Goal: Information Seeking & Learning: Learn about a topic

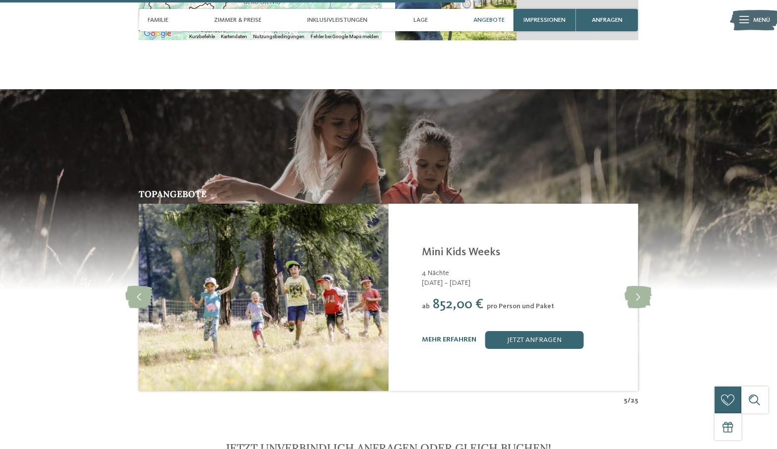
scroll to position [1757, 0]
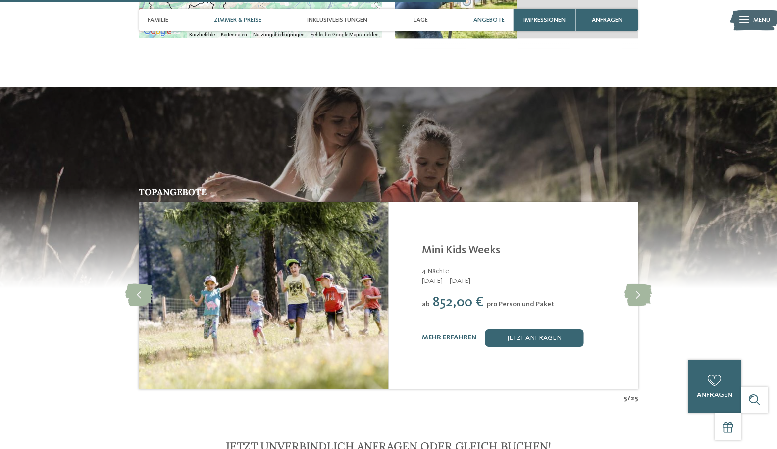
click at [240, 19] on span "Zimmer & Preise" at bounding box center [238, 19] width 48 height 7
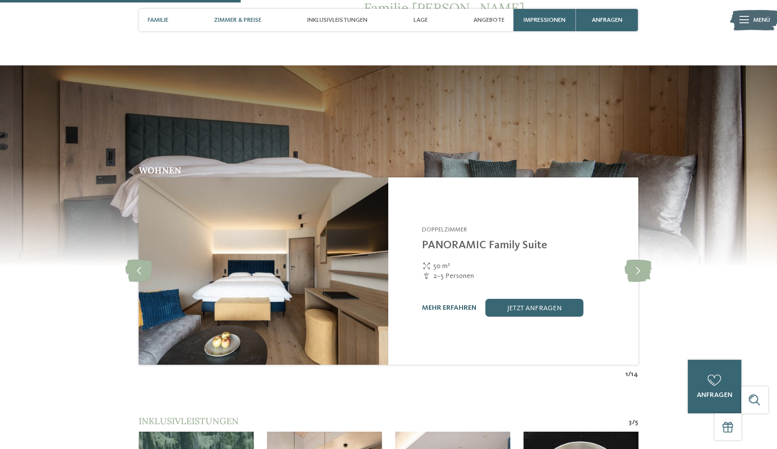
scroll to position [907, 0]
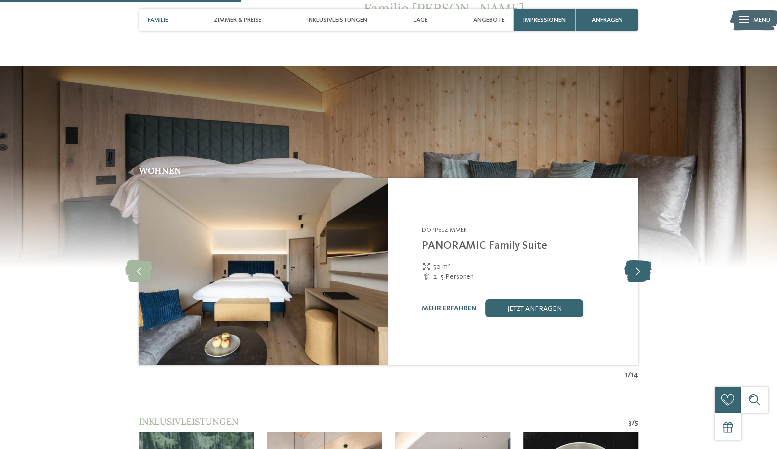
click at [637, 260] on icon at bounding box center [638, 271] width 27 height 22
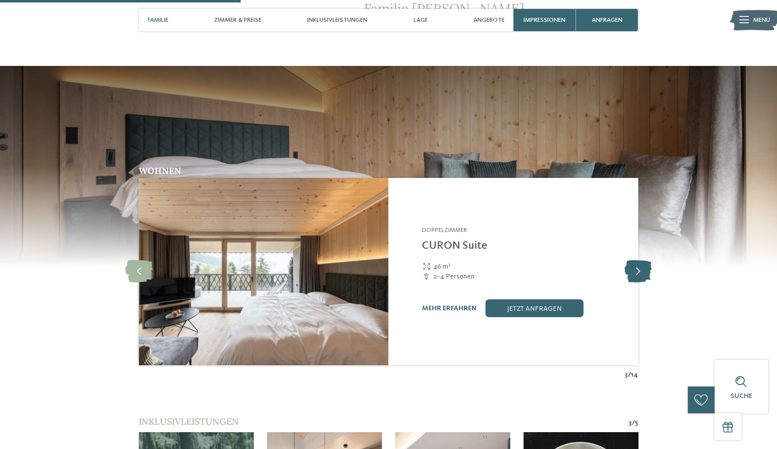
click at [637, 260] on icon at bounding box center [638, 271] width 27 height 22
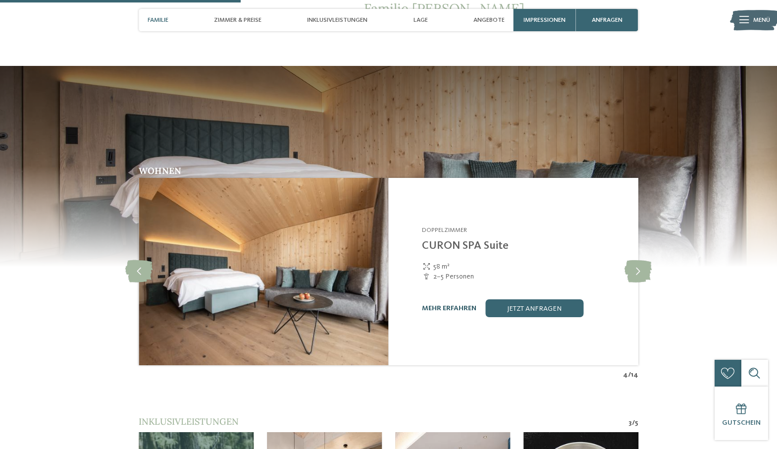
click at [455, 305] on link "mehr erfahren" at bounding box center [449, 308] width 54 height 7
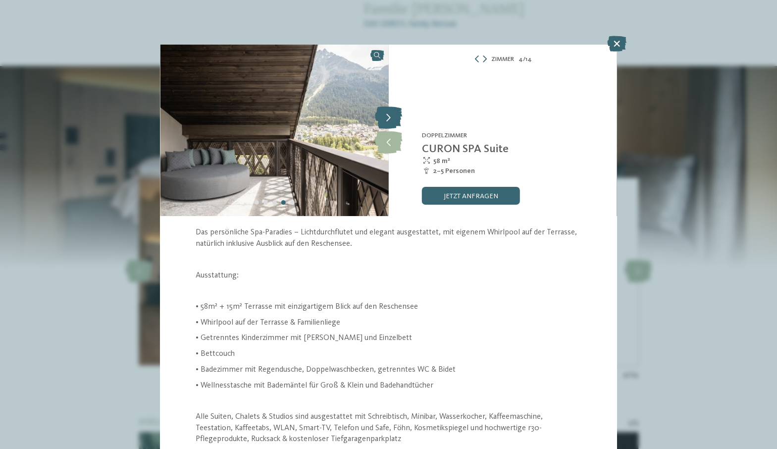
click at [387, 112] on icon at bounding box center [388, 118] width 27 height 22
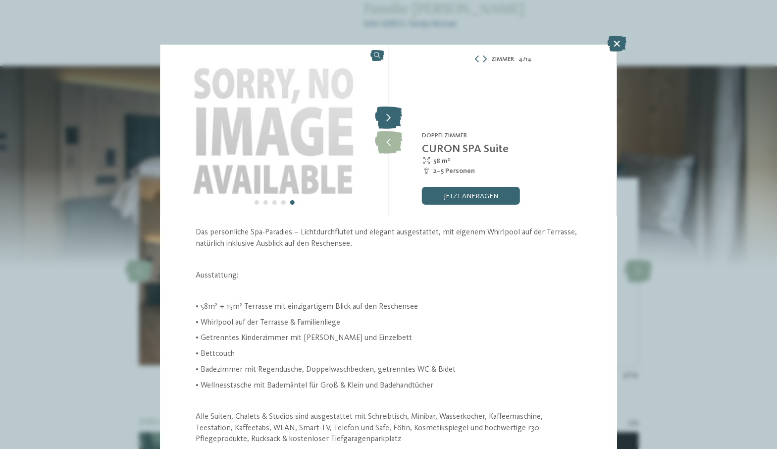
click at [387, 112] on icon at bounding box center [388, 118] width 27 height 22
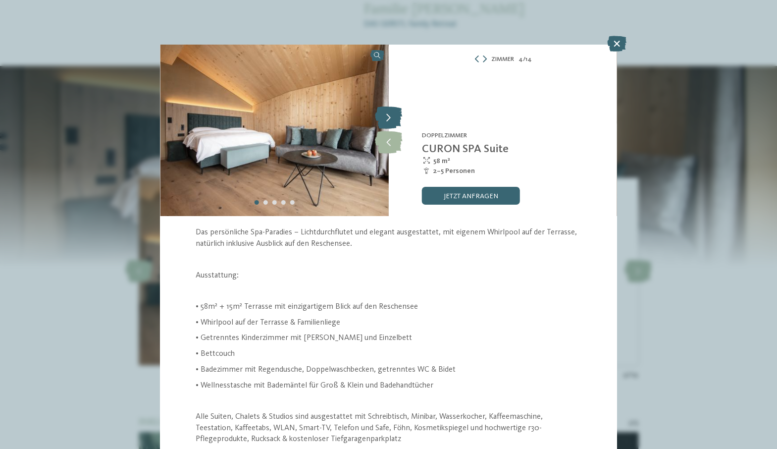
click at [387, 112] on icon at bounding box center [388, 118] width 27 height 22
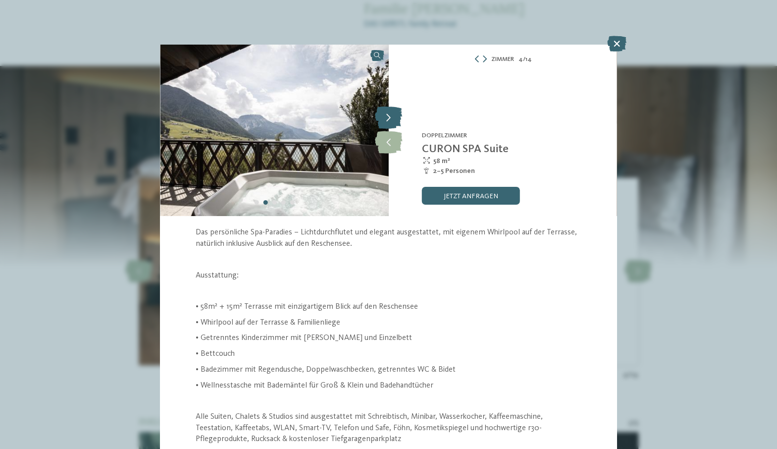
click at [387, 112] on icon at bounding box center [388, 118] width 27 height 22
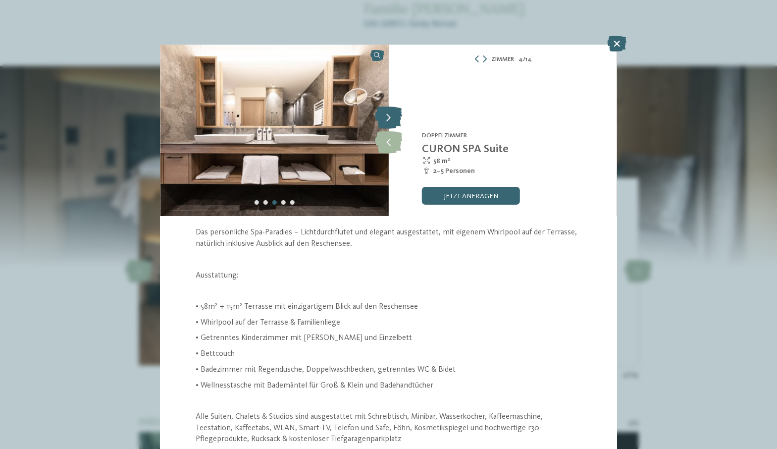
click at [387, 112] on icon at bounding box center [388, 118] width 27 height 22
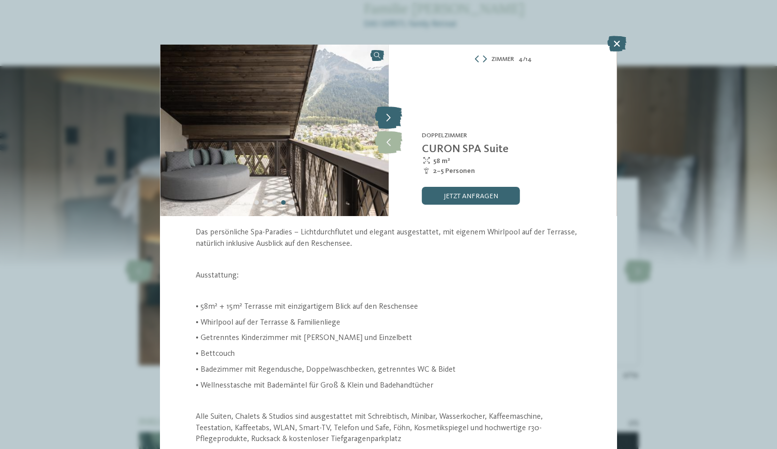
click at [387, 112] on icon at bounding box center [388, 118] width 27 height 22
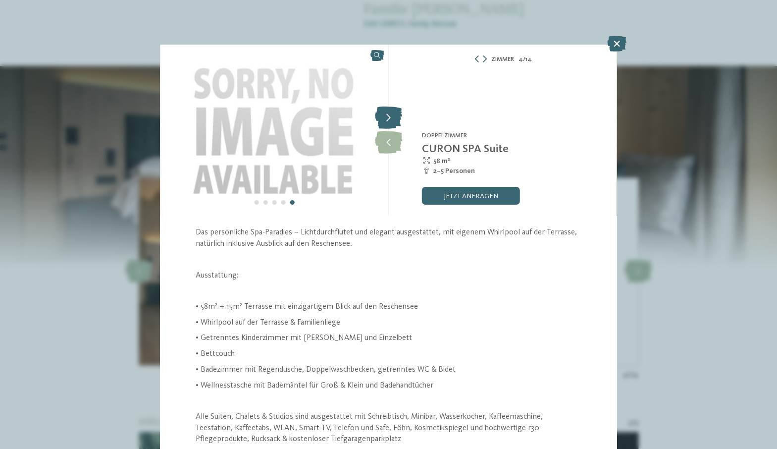
click at [387, 112] on icon at bounding box center [388, 118] width 27 height 22
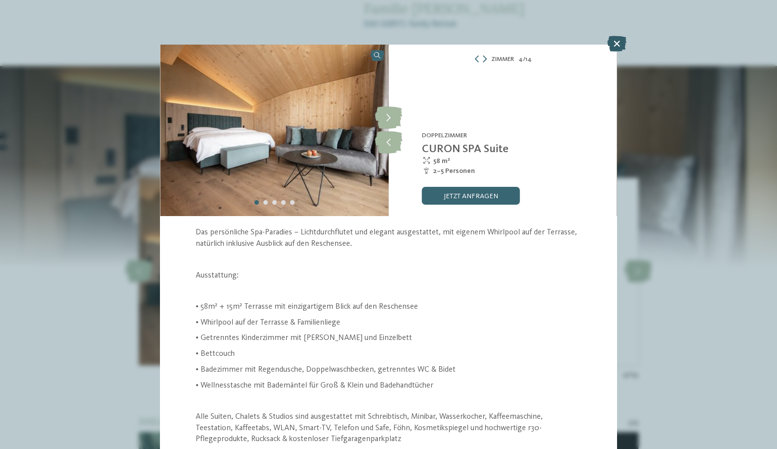
click at [616, 43] on icon at bounding box center [616, 44] width 19 height 16
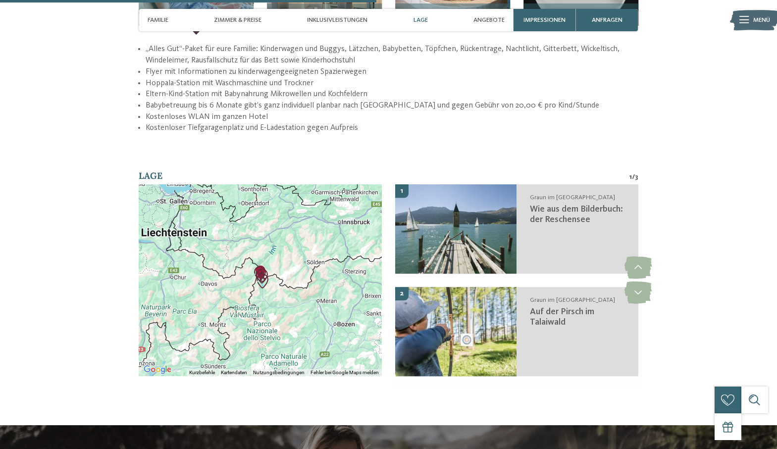
scroll to position [1420, 0]
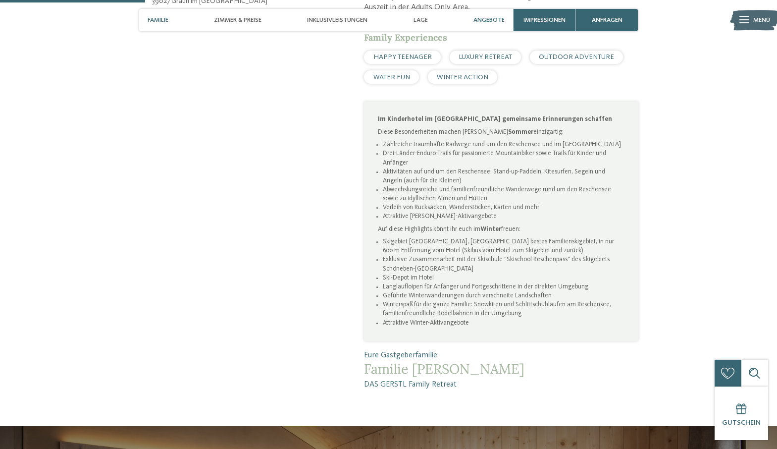
click at [486, 24] on div "Angebote" at bounding box center [489, 20] width 40 height 22
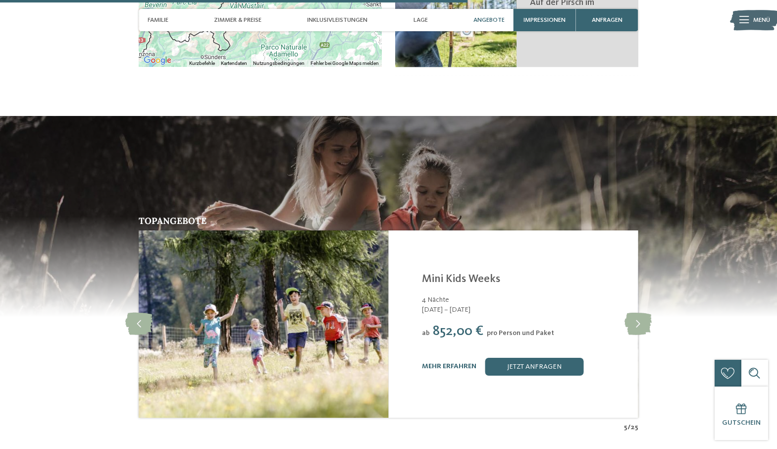
scroll to position [1779, 0]
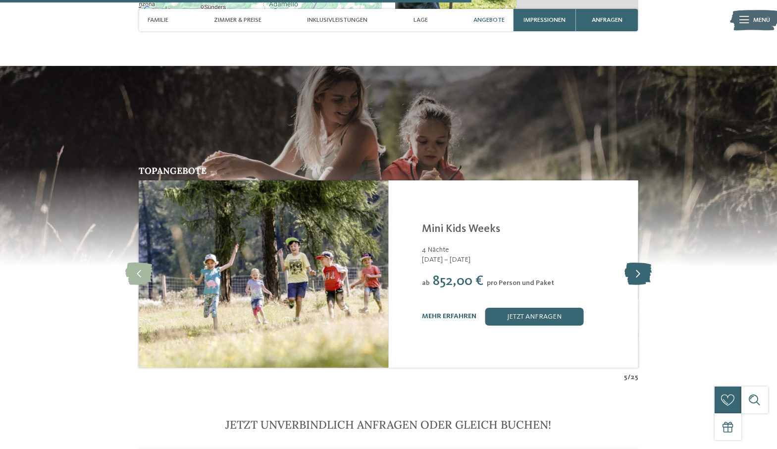
click at [630, 263] on icon at bounding box center [638, 274] width 27 height 22
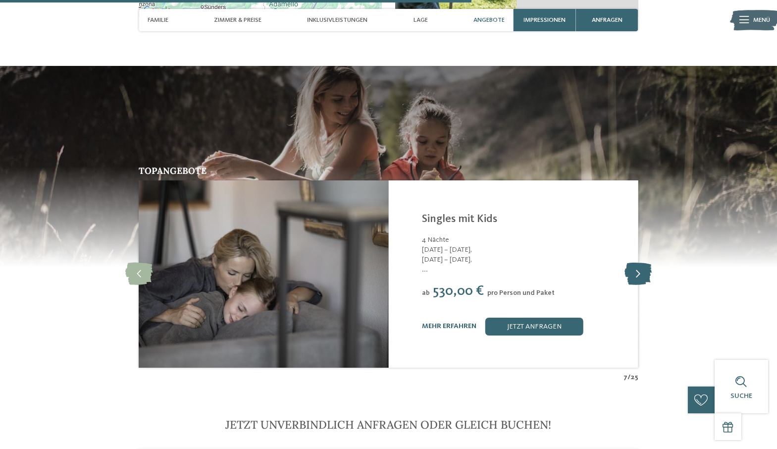
click at [630, 263] on icon at bounding box center [638, 274] width 27 height 22
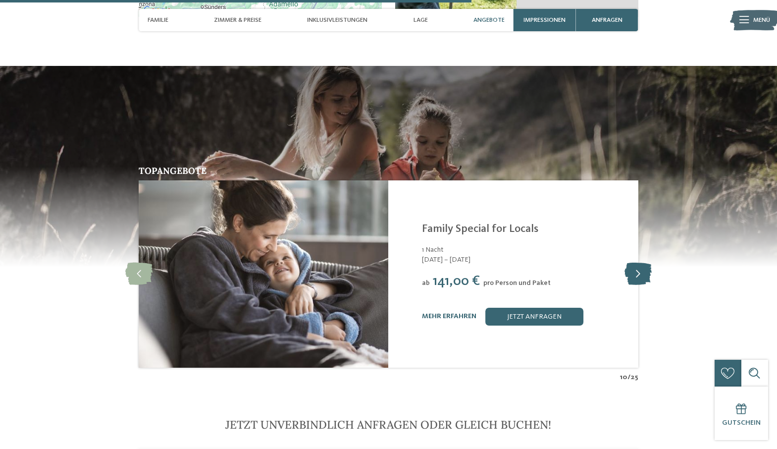
click at [630, 263] on icon at bounding box center [638, 274] width 27 height 22
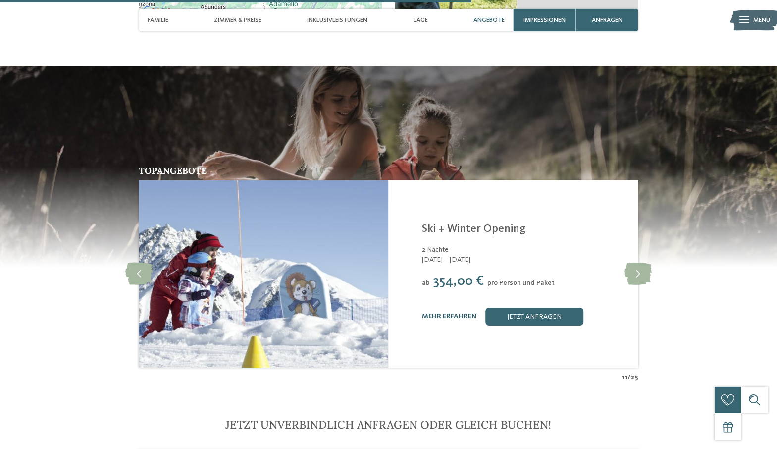
click at [456, 313] on link "mehr erfahren" at bounding box center [449, 316] width 54 height 7
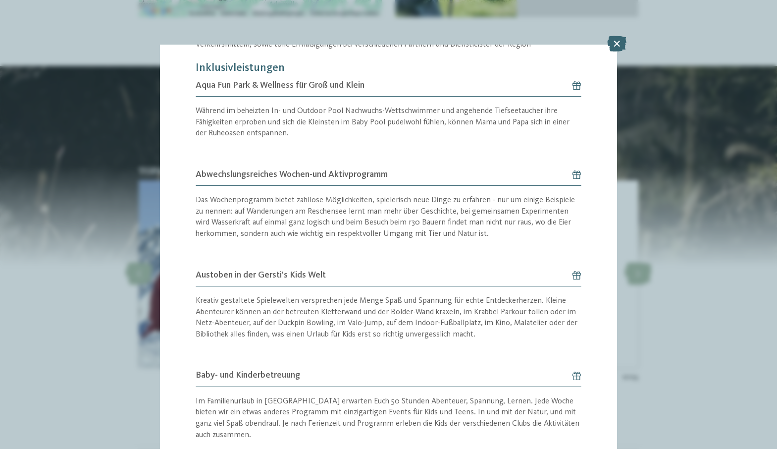
scroll to position [554, 0]
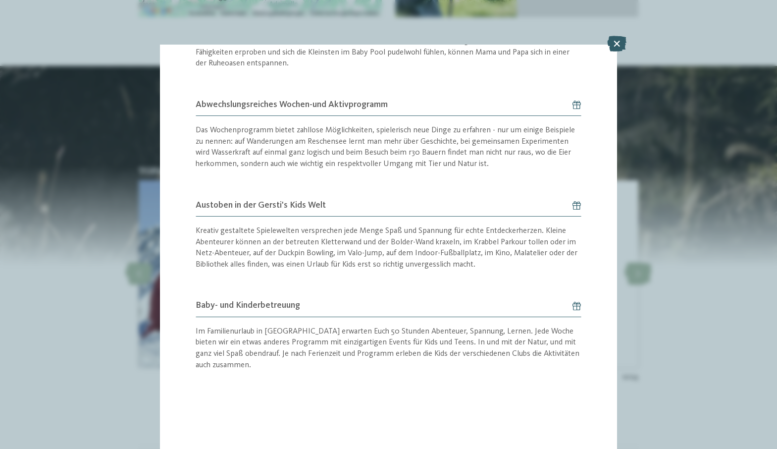
click at [616, 44] on icon at bounding box center [616, 44] width 19 height 16
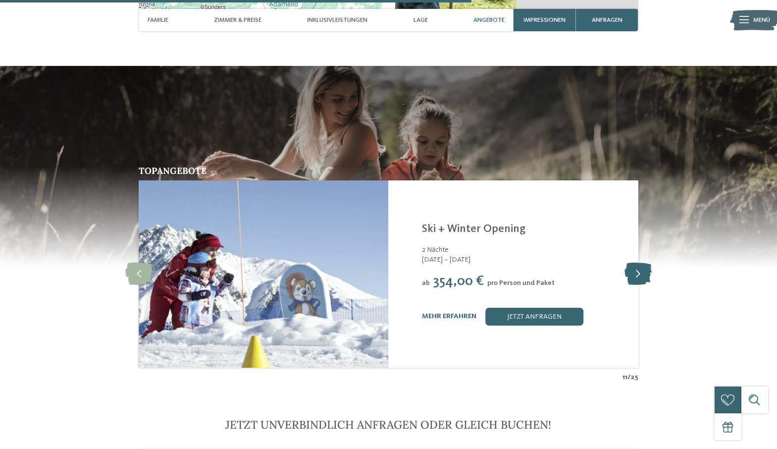
click at [637, 263] on icon at bounding box center [638, 274] width 27 height 22
click at [436, 313] on link "mehr erfahren" at bounding box center [449, 316] width 54 height 7
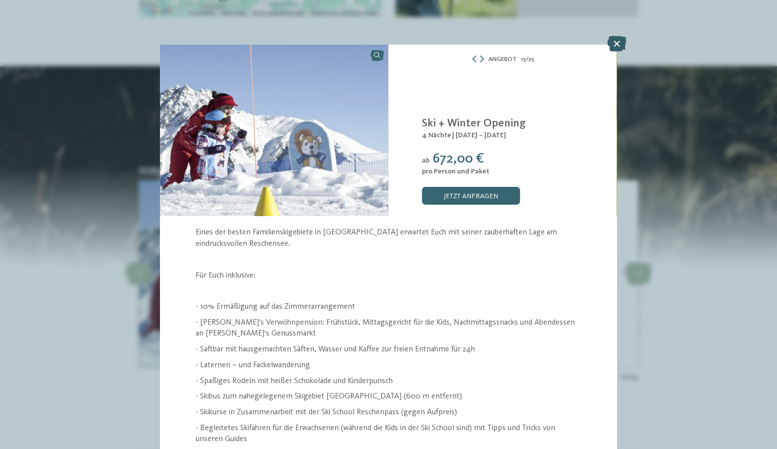
click at [614, 43] on icon at bounding box center [616, 44] width 19 height 16
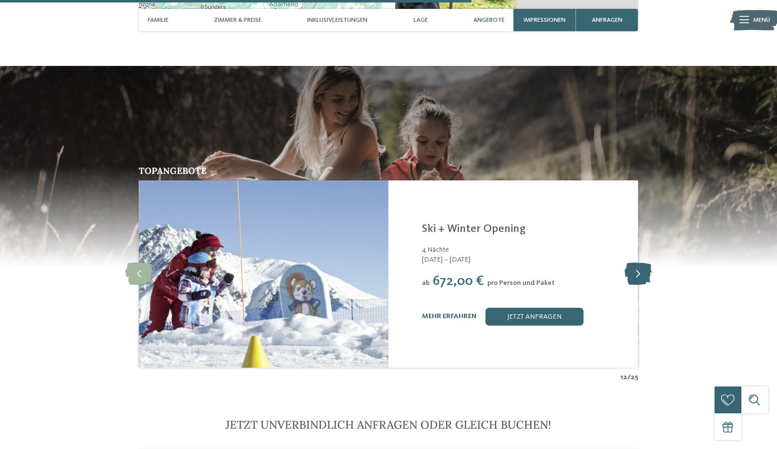
click at [641, 267] on icon at bounding box center [638, 274] width 27 height 22
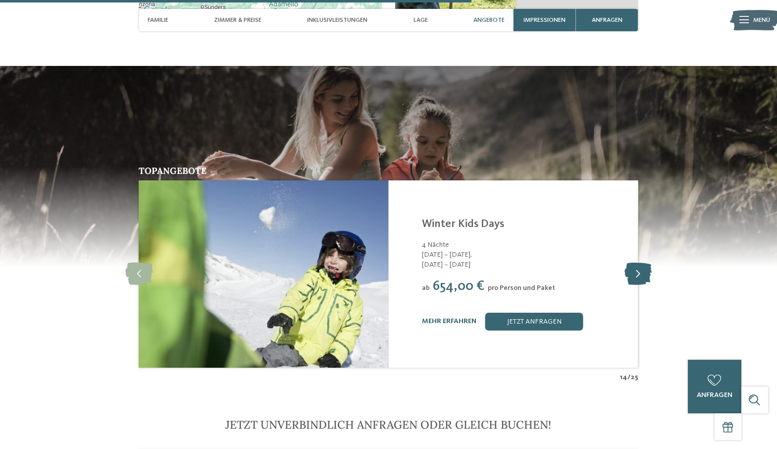
click at [641, 267] on icon at bounding box center [638, 274] width 27 height 22
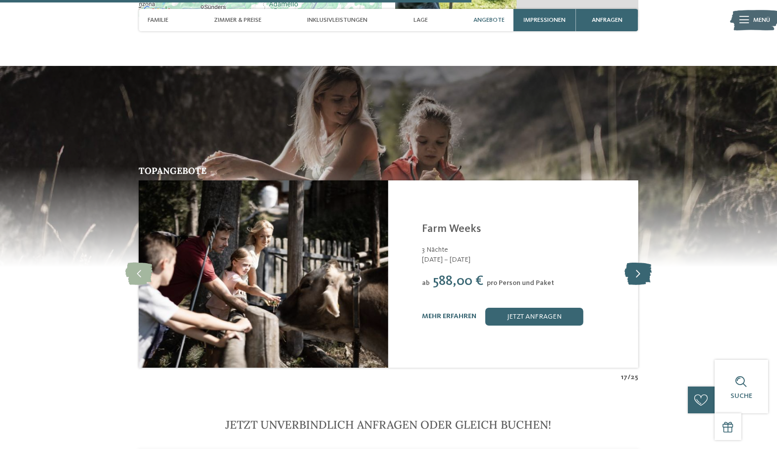
click at [641, 267] on icon at bounding box center [638, 274] width 27 height 22
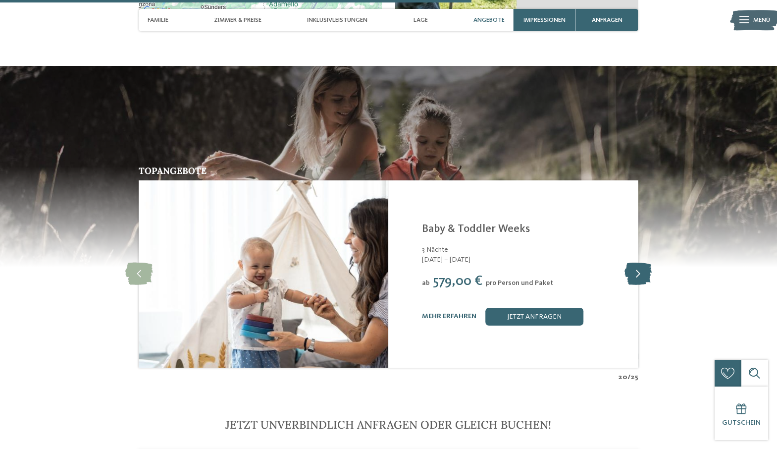
click at [641, 267] on icon at bounding box center [638, 274] width 27 height 22
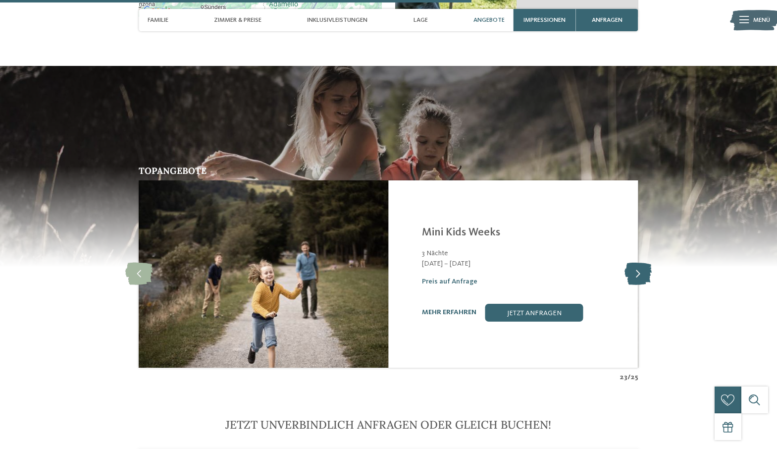
click at [641, 267] on icon at bounding box center [638, 274] width 27 height 22
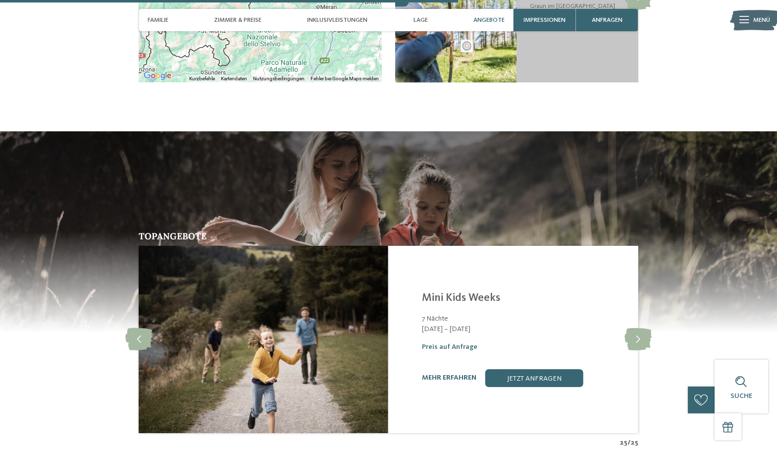
scroll to position [1697, 0]
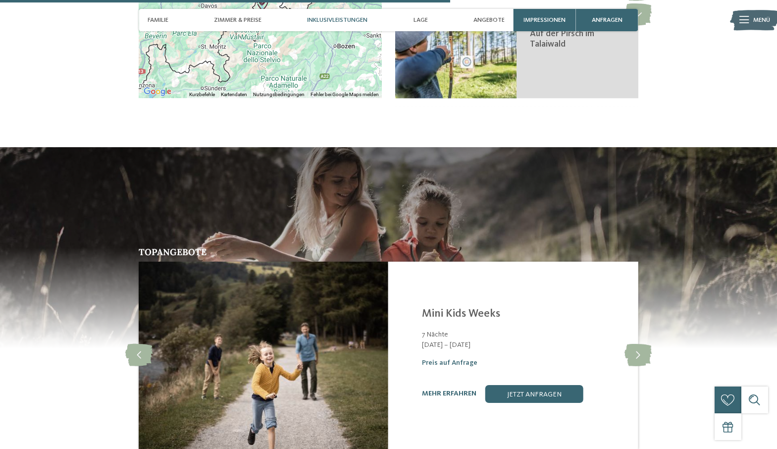
click at [354, 19] on span "Inklusivleistungen" at bounding box center [337, 19] width 60 height 7
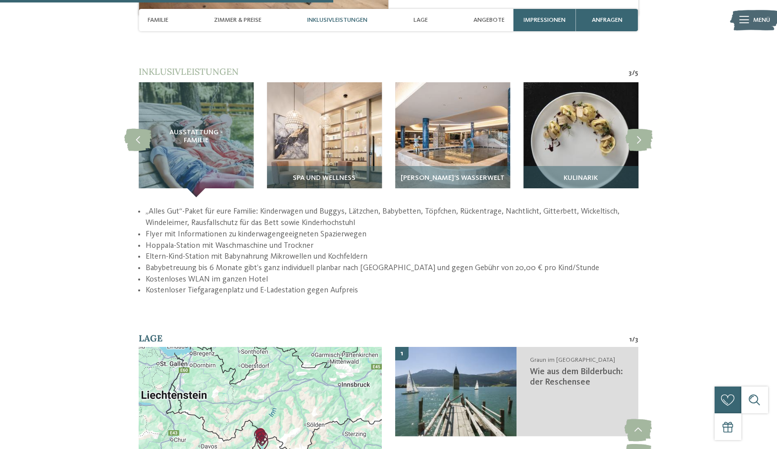
scroll to position [1257, 0]
click at [636, 129] on icon at bounding box center [639, 140] width 27 height 22
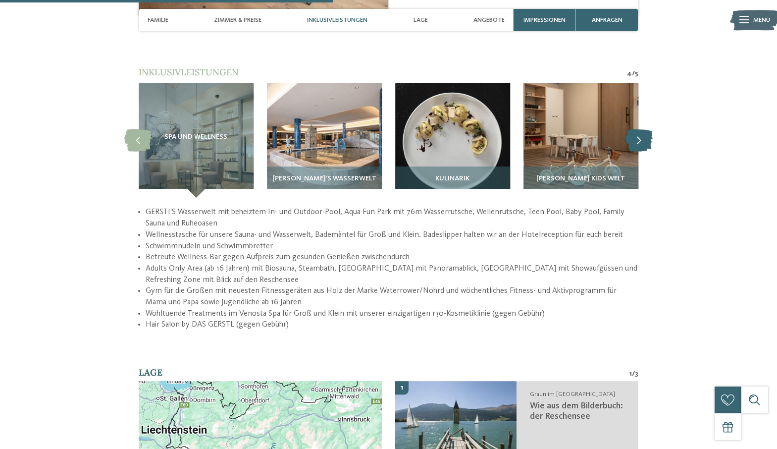
click at [636, 129] on icon at bounding box center [639, 140] width 27 height 22
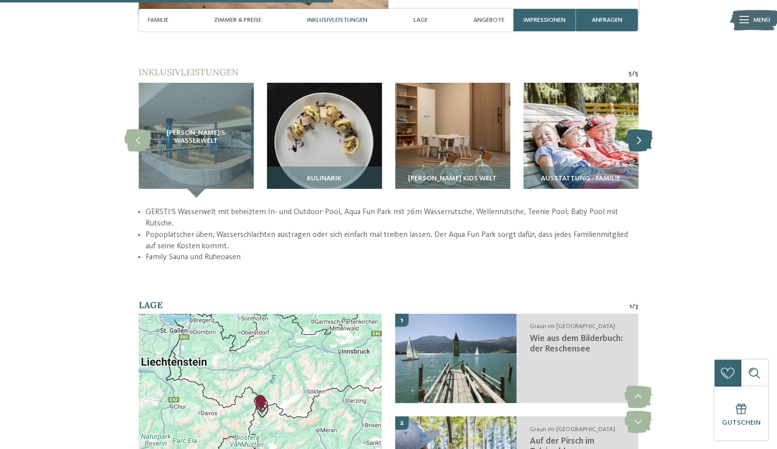
click at [636, 129] on icon at bounding box center [639, 140] width 27 height 22
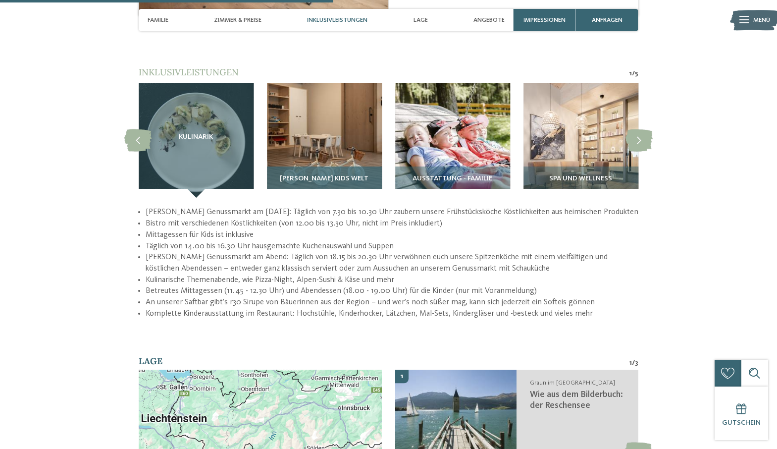
click at [286, 116] on img at bounding box center [324, 140] width 115 height 115
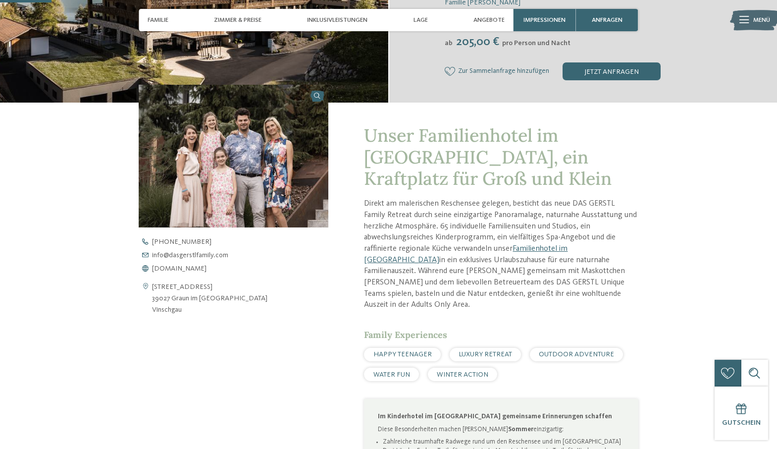
scroll to position [0, 0]
